Goal: Find specific page/section: Find specific page/section

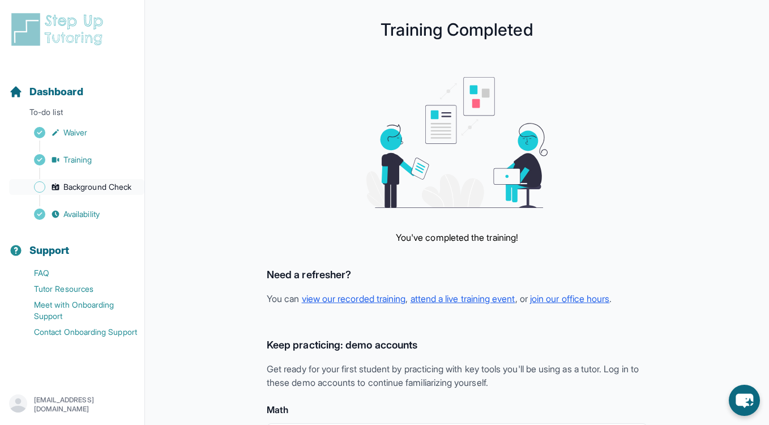
click at [79, 188] on span "Background Check" at bounding box center [97, 186] width 68 height 11
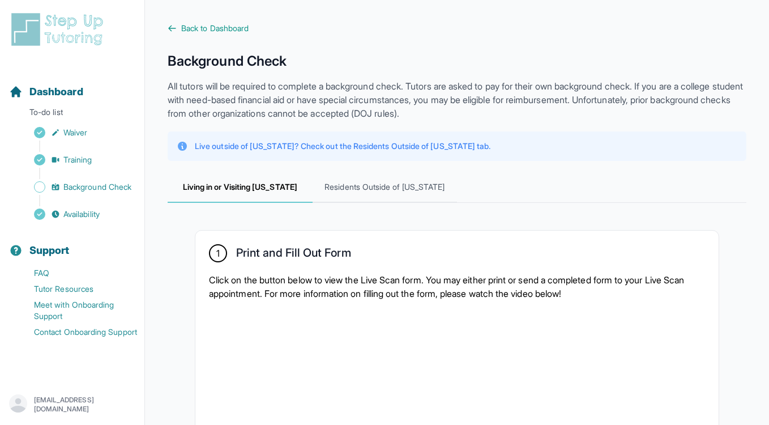
scroll to position [11, 0]
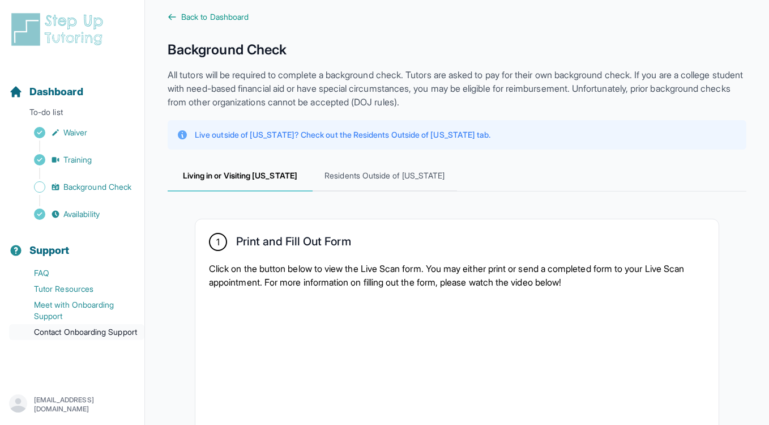
click at [91, 335] on link "Contact Onboarding Support" at bounding box center [76, 332] width 135 height 16
click at [74, 306] on link "Meet with Onboarding Support" at bounding box center [76, 310] width 135 height 27
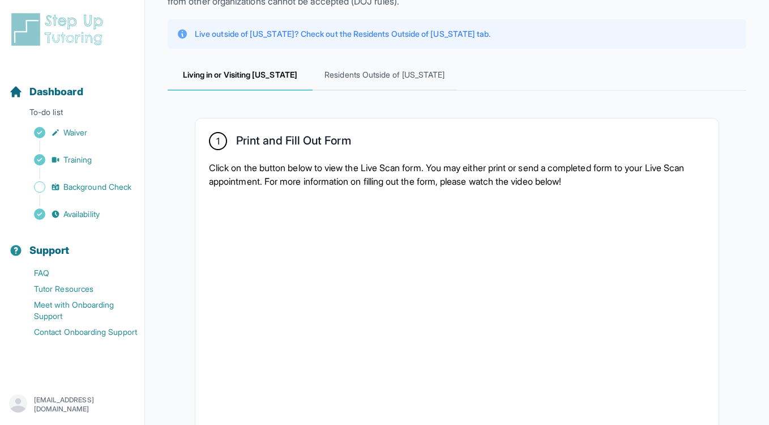
scroll to position [0, 0]
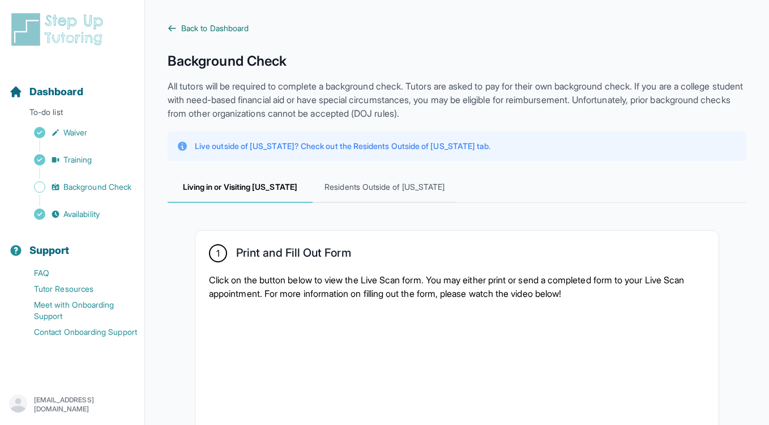
click at [198, 28] on span "Back to Dashboard" at bounding box center [214, 28] width 67 height 11
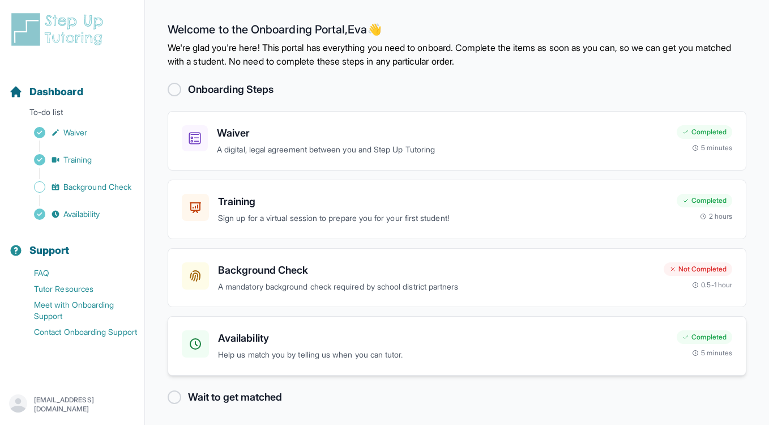
click at [398, 343] on h3 "Availability" at bounding box center [443, 338] width 450 height 16
